Goal: Book appointment/travel/reservation

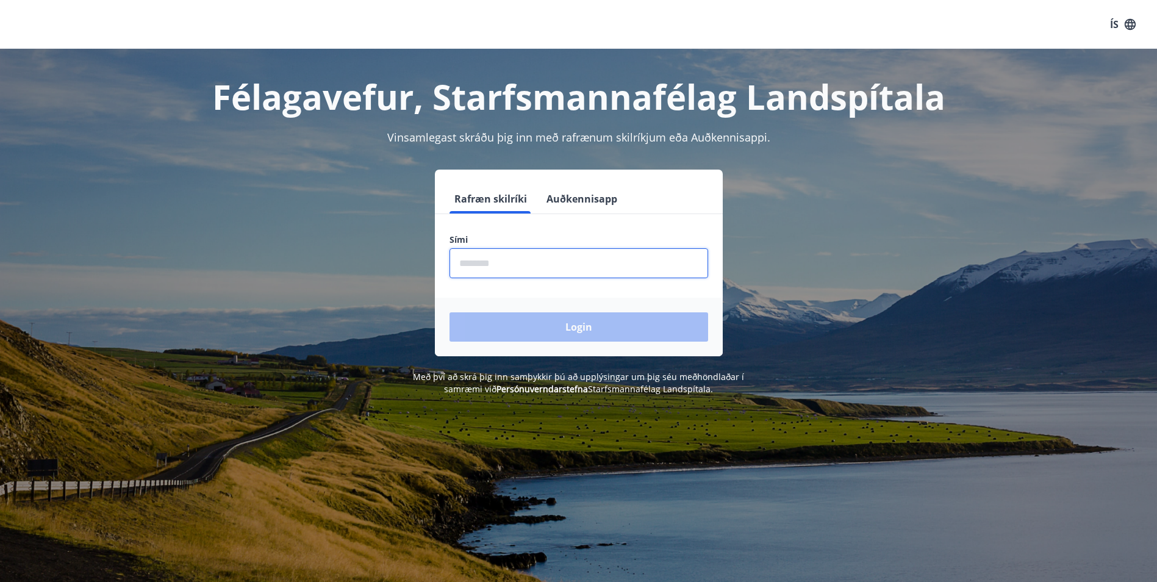
click at [452, 262] on input "phone" at bounding box center [578, 263] width 259 height 30
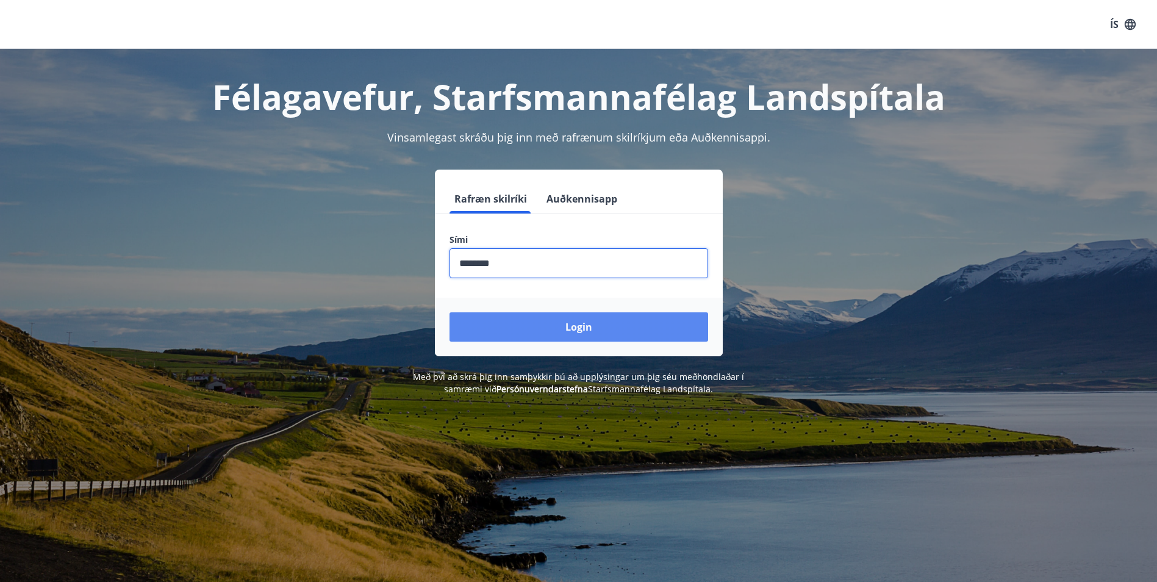
type input "********"
click at [525, 321] on button "Login" at bounding box center [578, 326] width 259 height 29
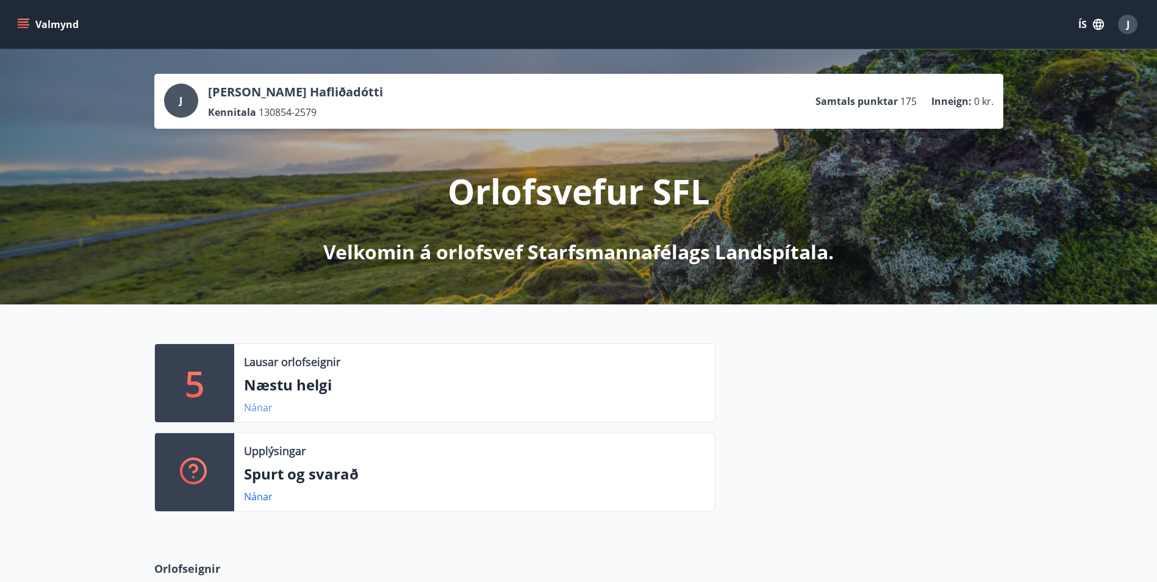
click at [254, 404] on link "Nánar" at bounding box center [258, 407] width 29 height 13
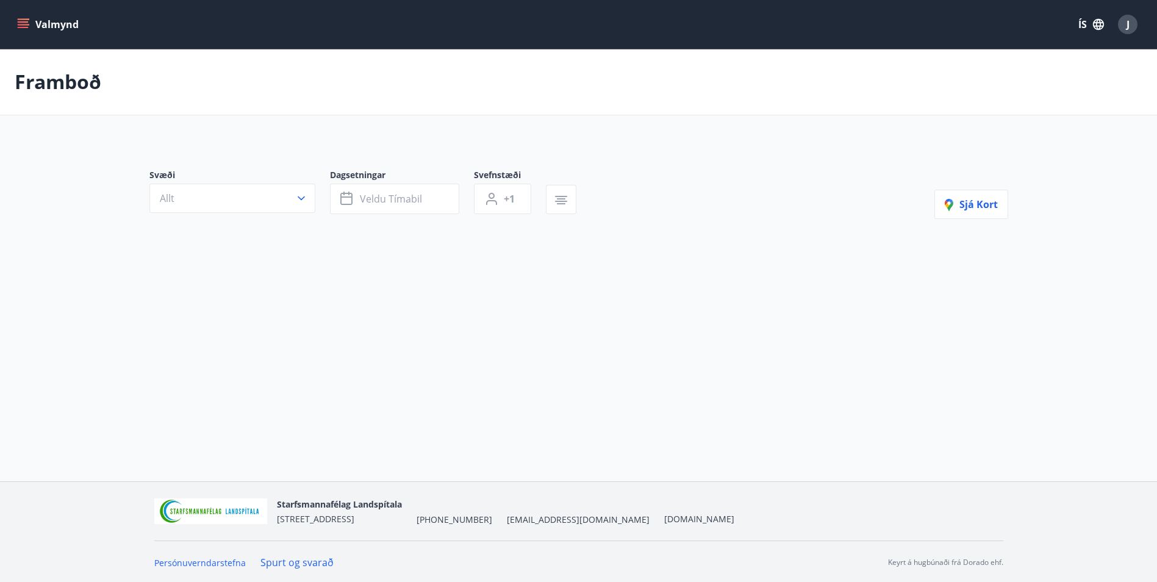
type input "*"
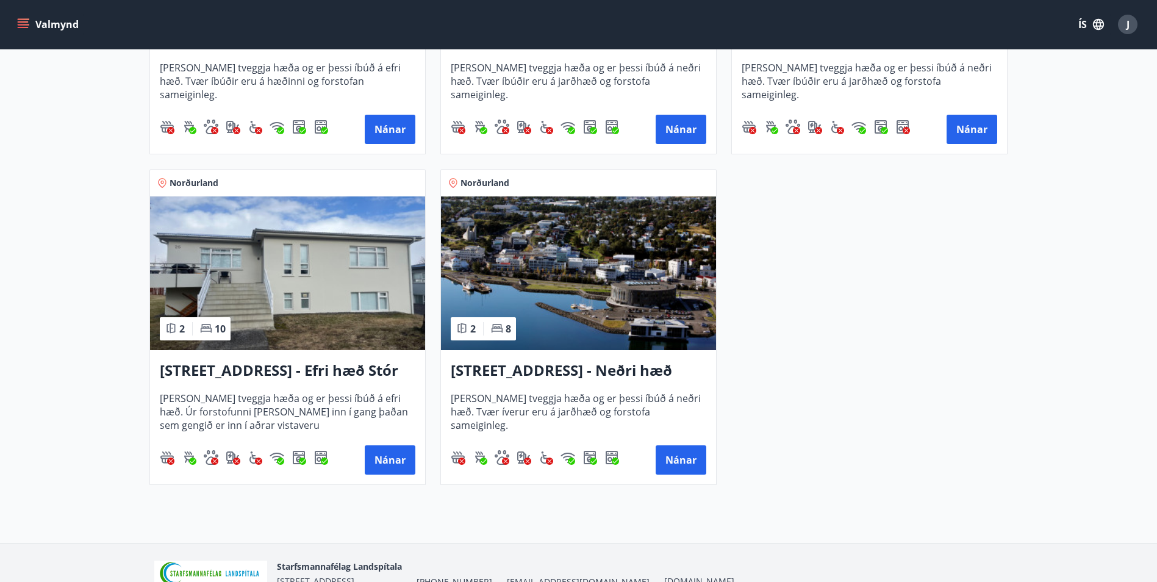
scroll to position [488, 0]
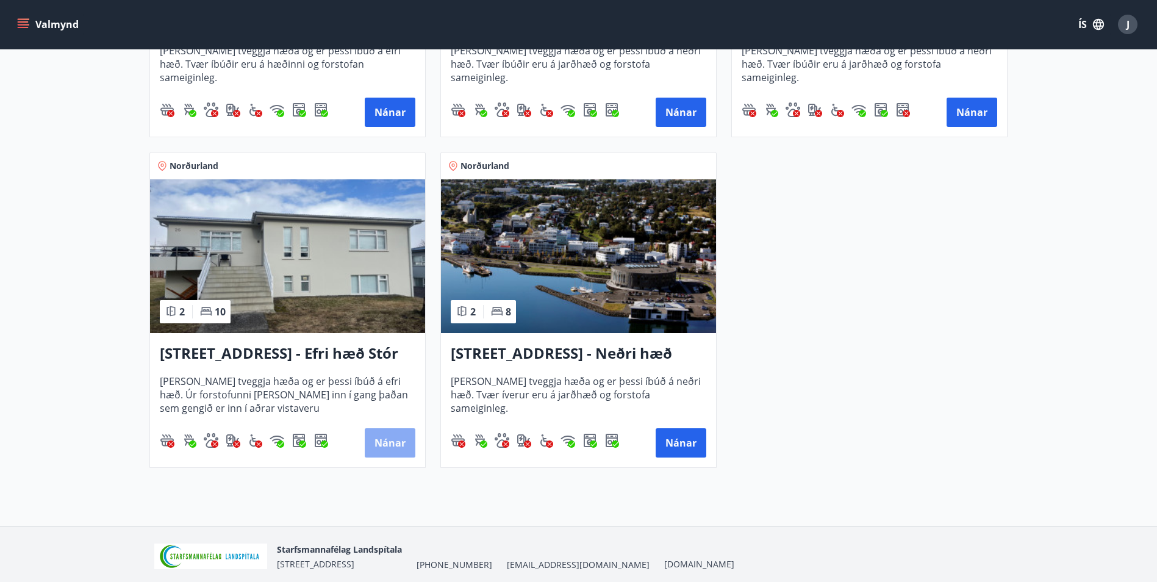
click at [386, 437] on button "Nánar" at bounding box center [390, 442] width 51 height 29
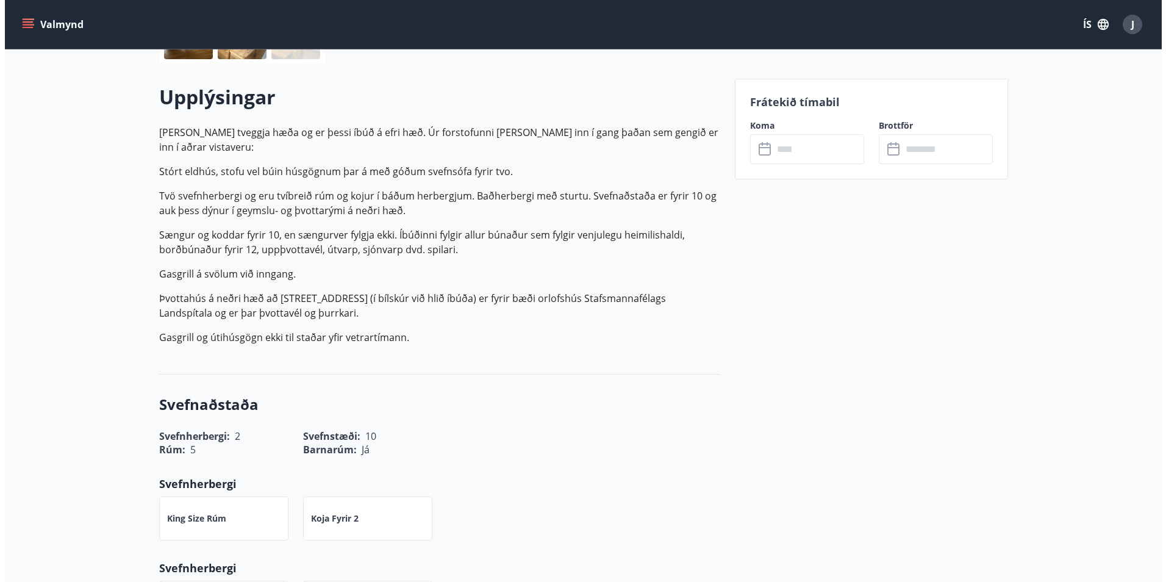
scroll to position [305, 0]
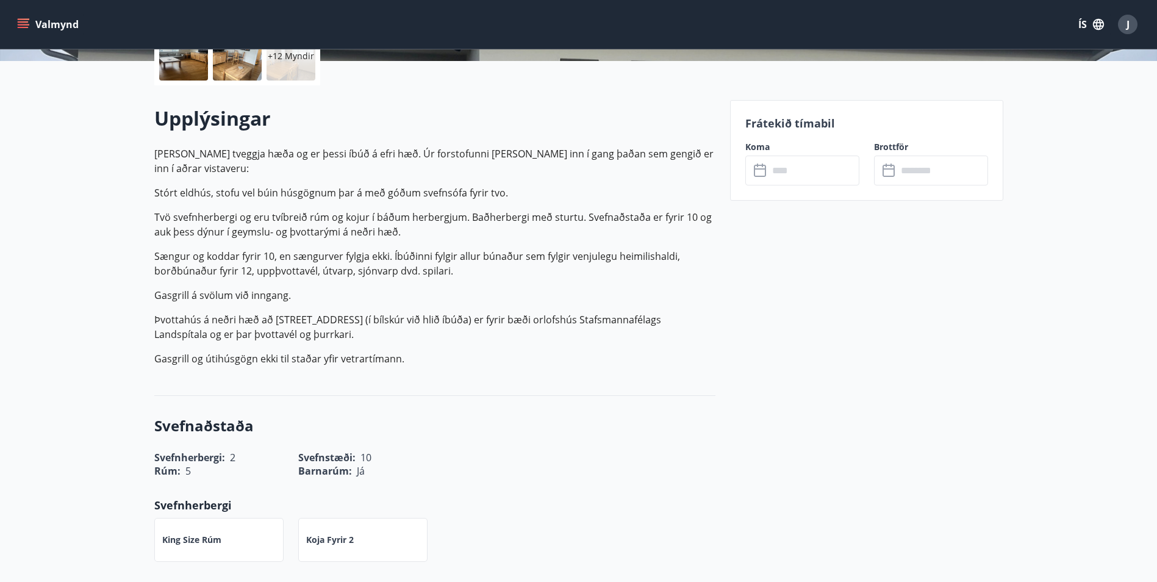
click at [765, 177] on icon at bounding box center [761, 170] width 15 height 15
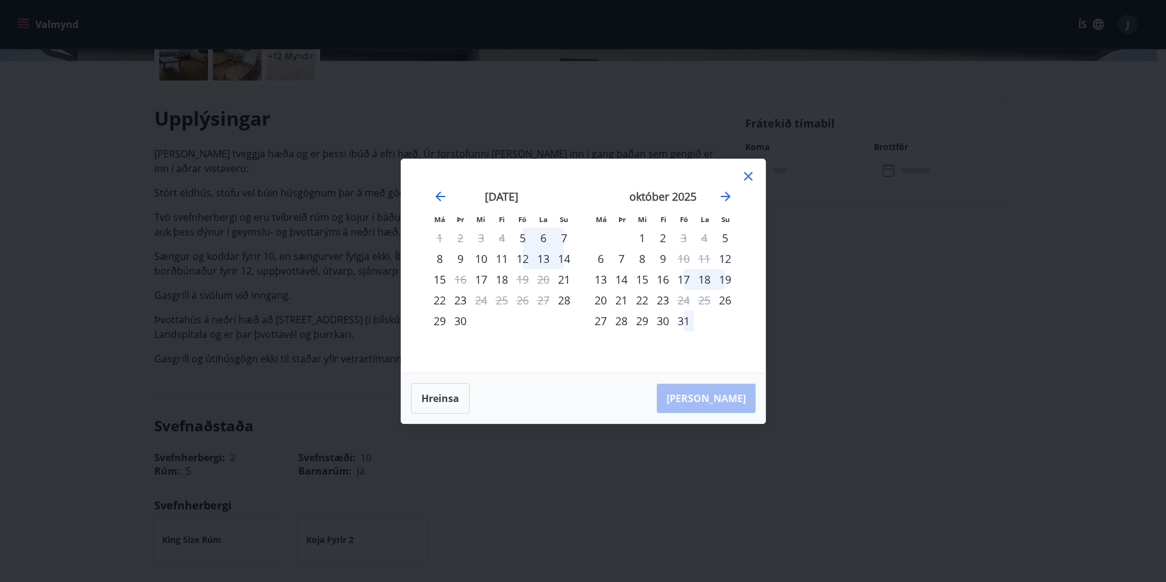
click at [524, 258] on div "12" at bounding box center [522, 258] width 21 height 21
click at [529, 257] on div "12" at bounding box center [522, 258] width 21 height 21
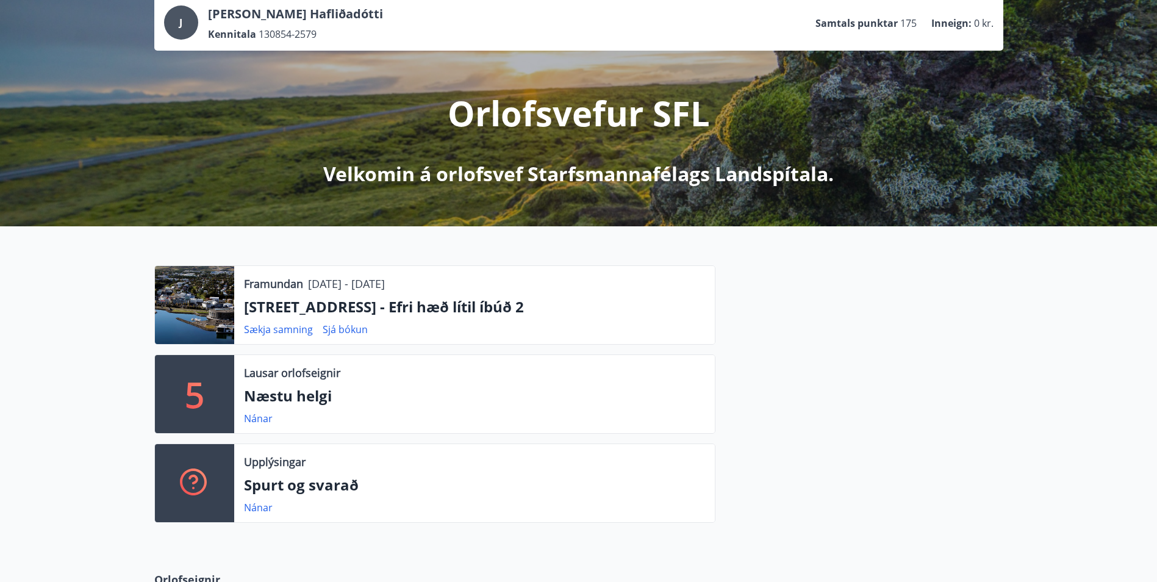
scroll to position [122, 0]
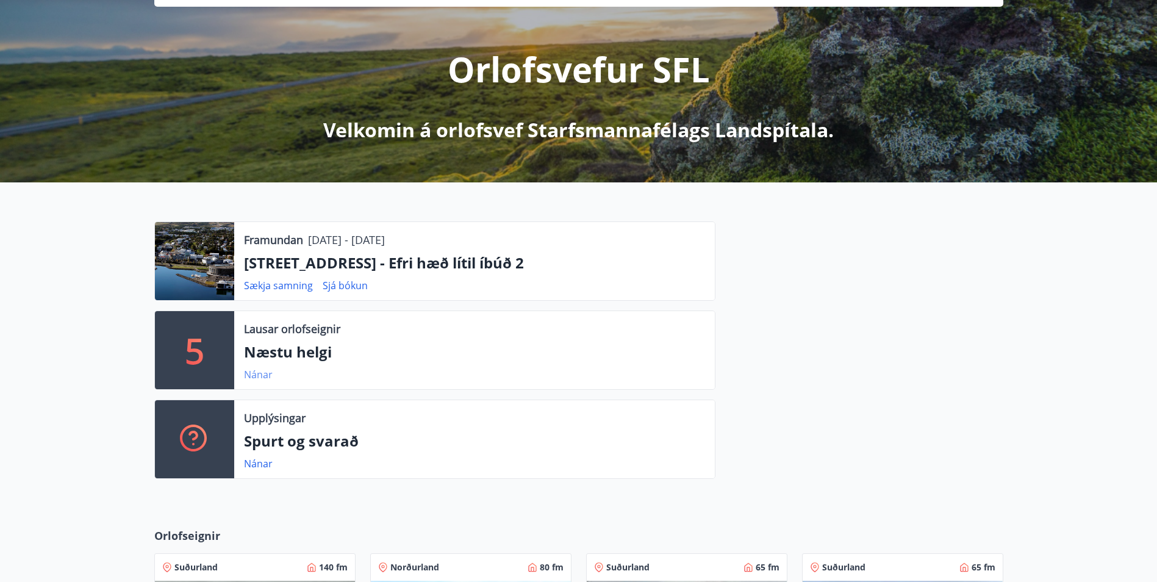
click at [254, 370] on link "Nánar" at bounding box center [258, 374] width 29 height 13
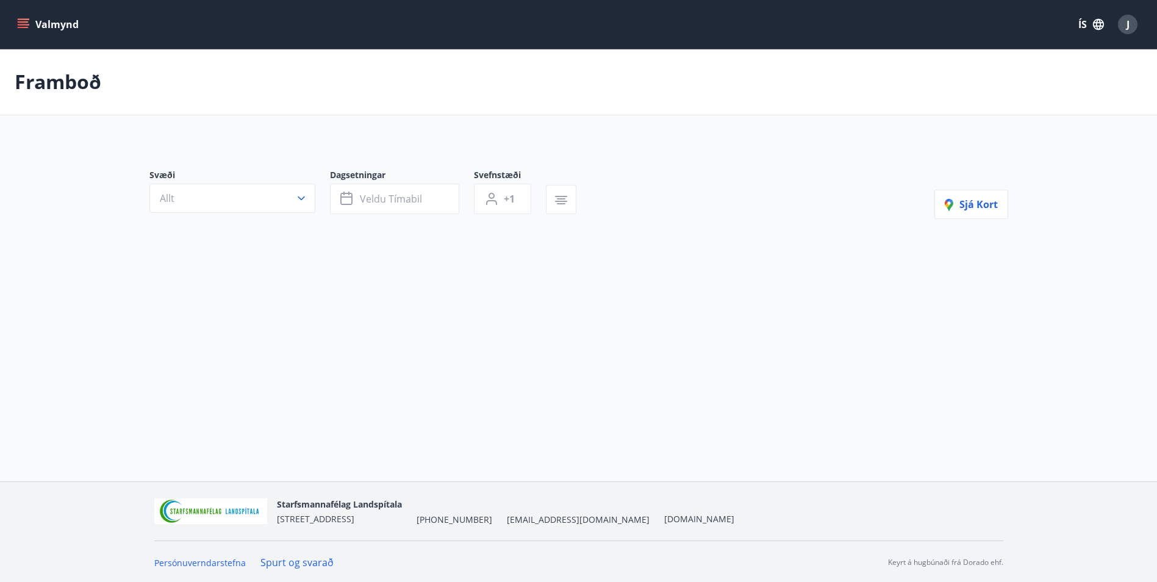
type input "*"
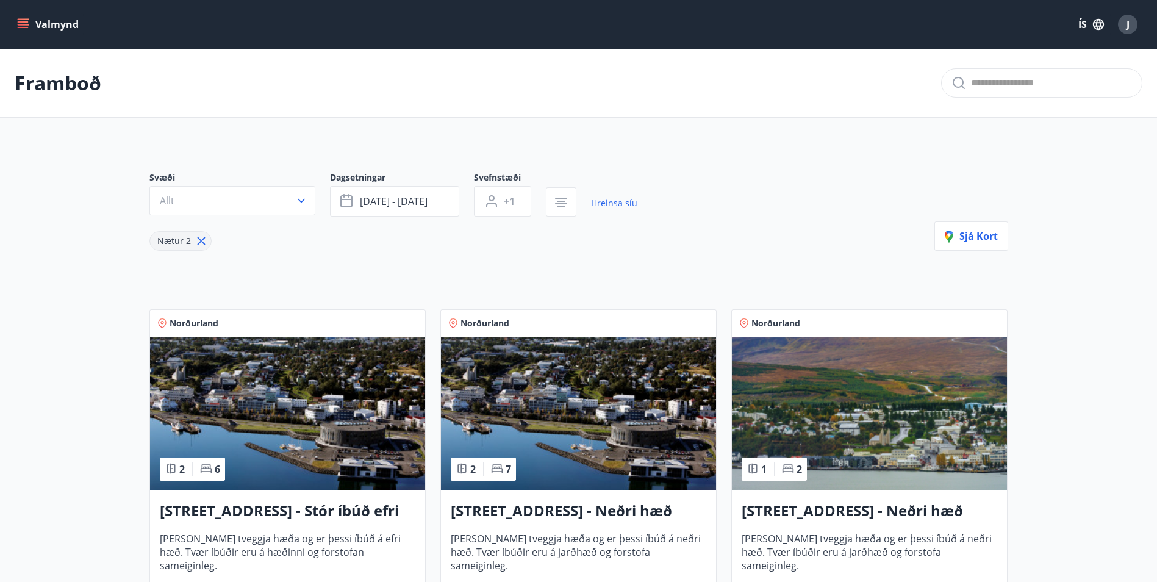
scroll to position [122, 0]
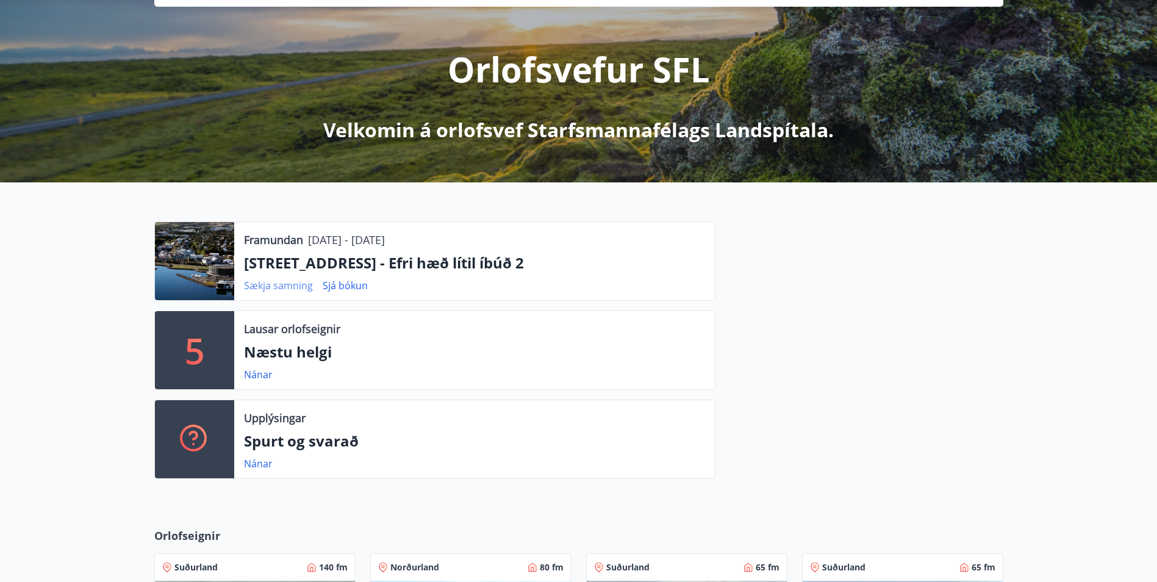
click at [283, 282] on link "Sækja samning" at bounding box center [278, 285] width 69 height 13
